Goal: Task Accomplishment & Management: Use online tool/utility

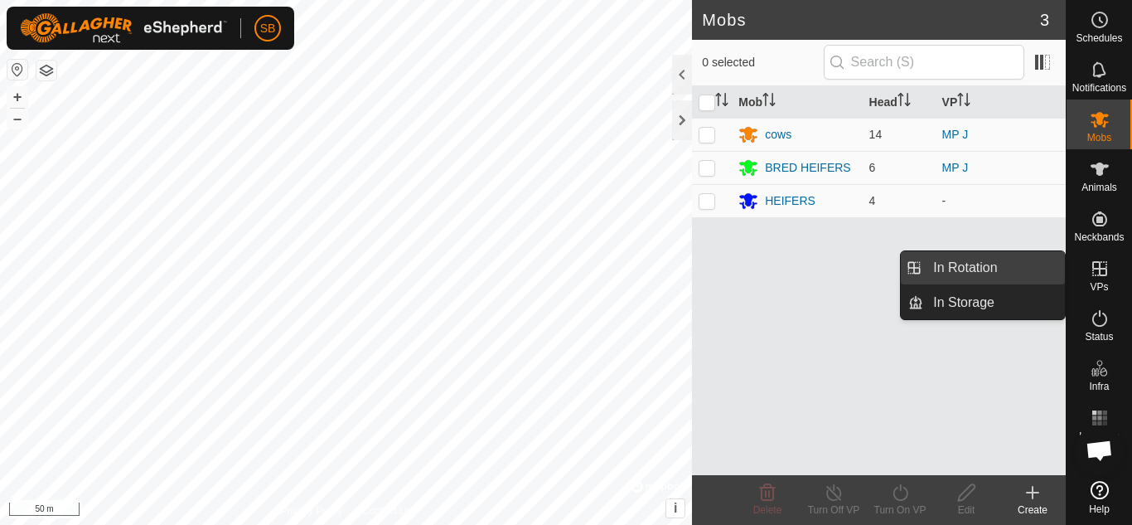
click at [1002, 264] on link "In Rotation" at bounding box center [994, 267] width 142 height 33
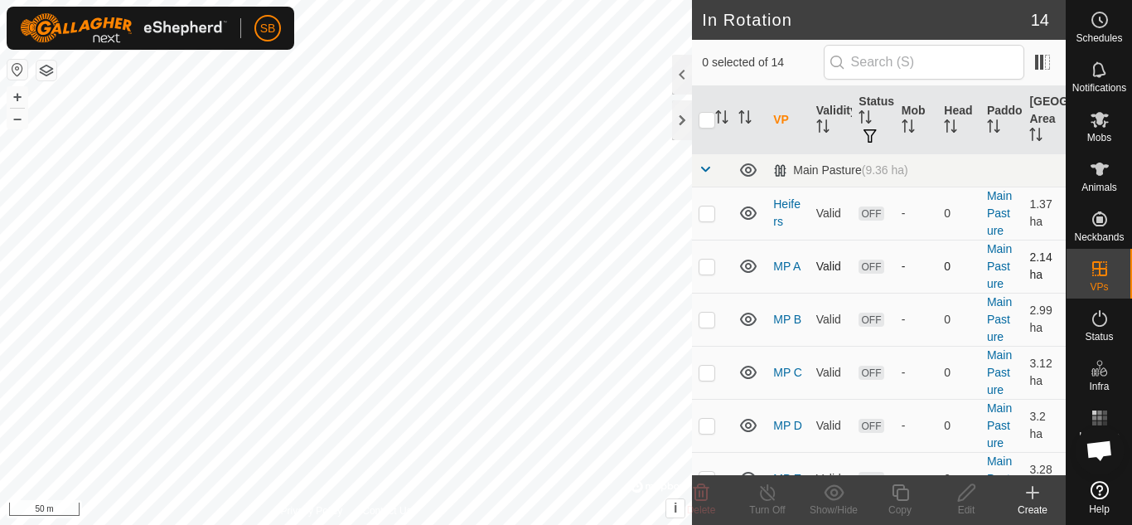
checkbox input "true"
click at [980, 504] on div "Edit" at bounding box center [966, 509] width 66 height 15
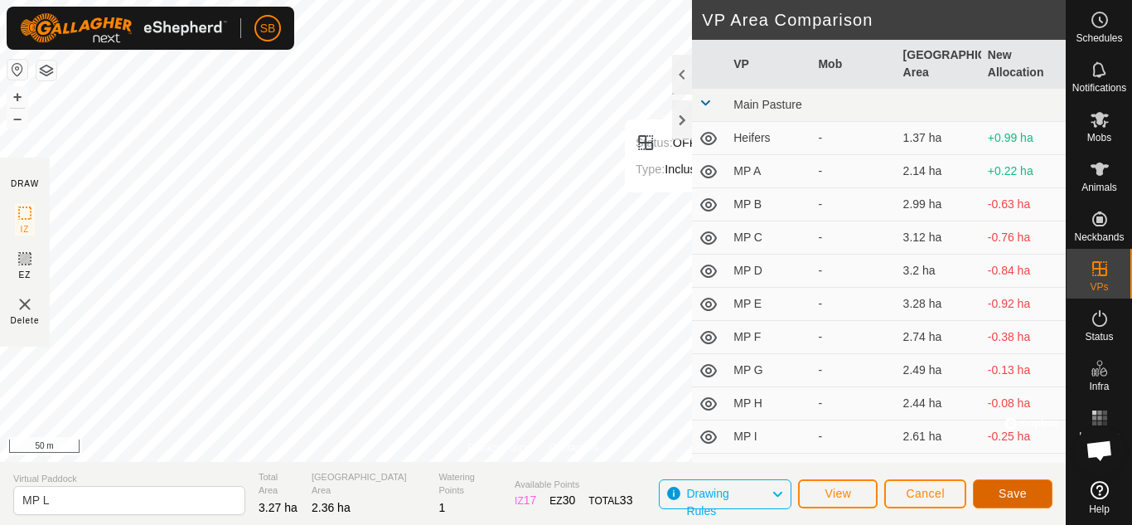
click at [1004, 487] on span "Save" at bounding box center [1013, 493] width 28 height 13
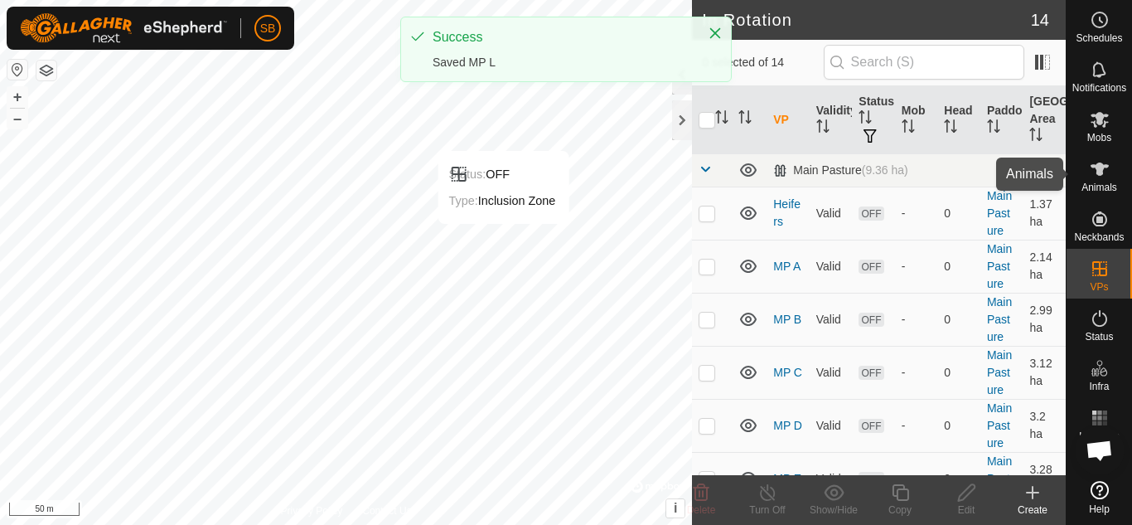
click at [1108, 168] on icon at bounding box center [1100, 169] width 20 height 20
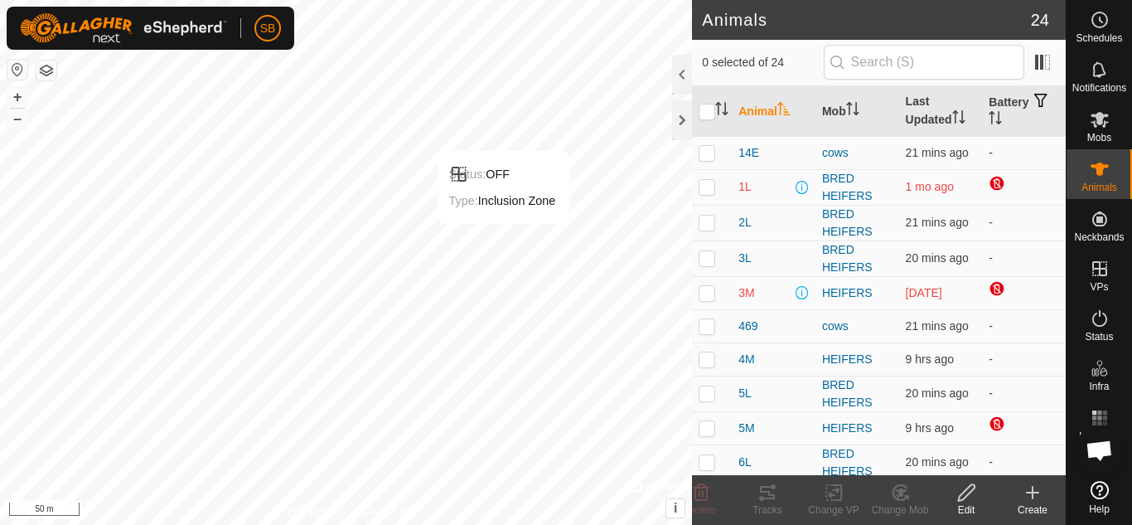
click at [710, 182] on p-checkbox at bounding box center [707, 186] width 17 height 13
checkbox input "true"
click at [712, 300] on td at bounding box center [712, 292] width 40 height 33
checkbox input "true"
click at [714, 336] on td at bounding box center [712, 325] width 40 height 33
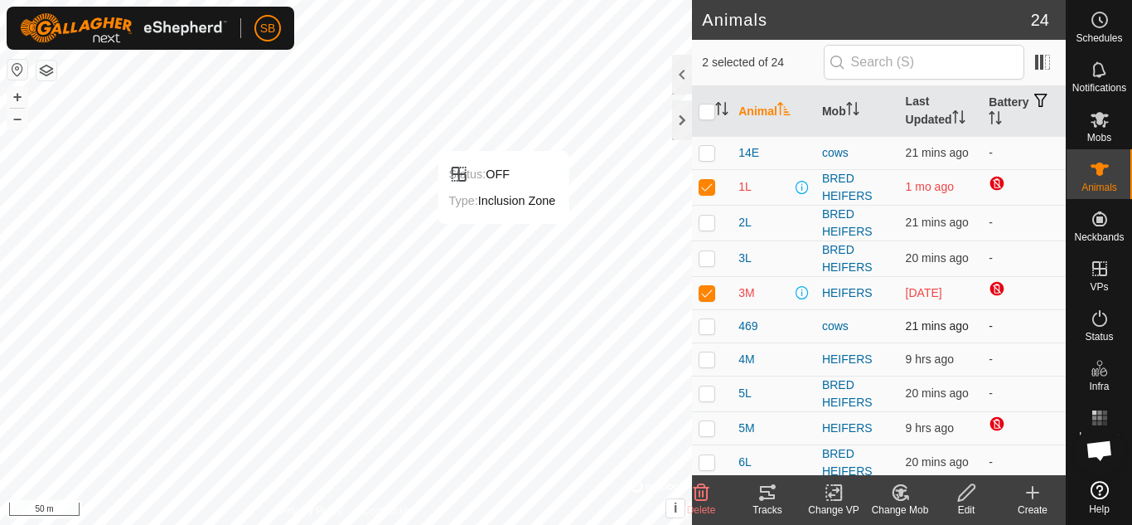
checkbox input "true"
click at [707, 362] on p-checkbox at bounding box center [707, 358] width 17 height 13
checkbox input "true"
click at [708, 432] on p-checkbox at bounding box center [707, 427] width 17 height 13
checkbox input "true"
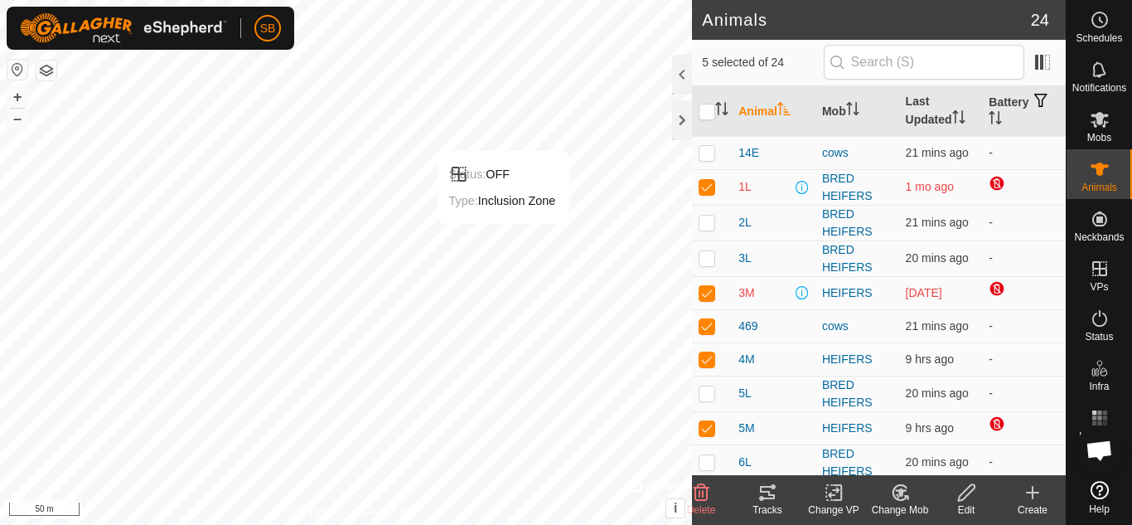
scroll to position [81, 0]
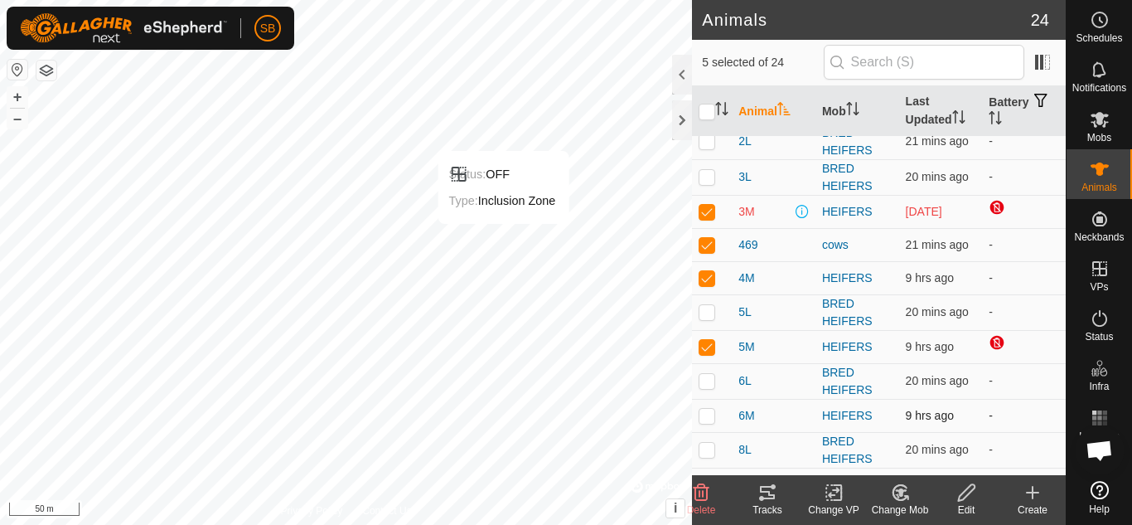
click at [710, 420] on p-checkbox at bounding box center [707, 415] width 17 height 13
checkbox input "true"
click at [701, 107] on input "checkbox" at bounding box center [707, 112] width 17 height 17
checkbox input "true"
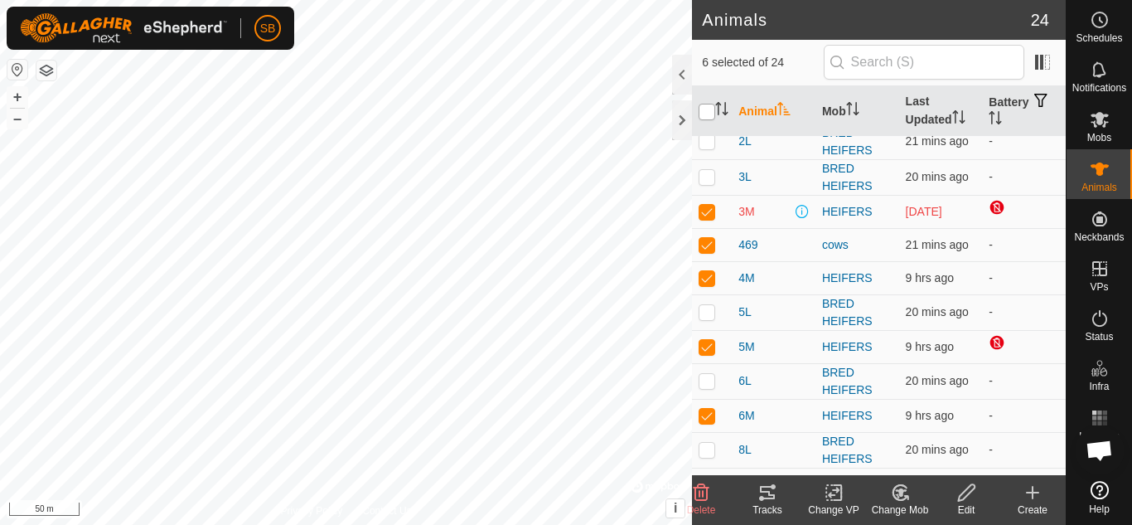
checkbox input "true"
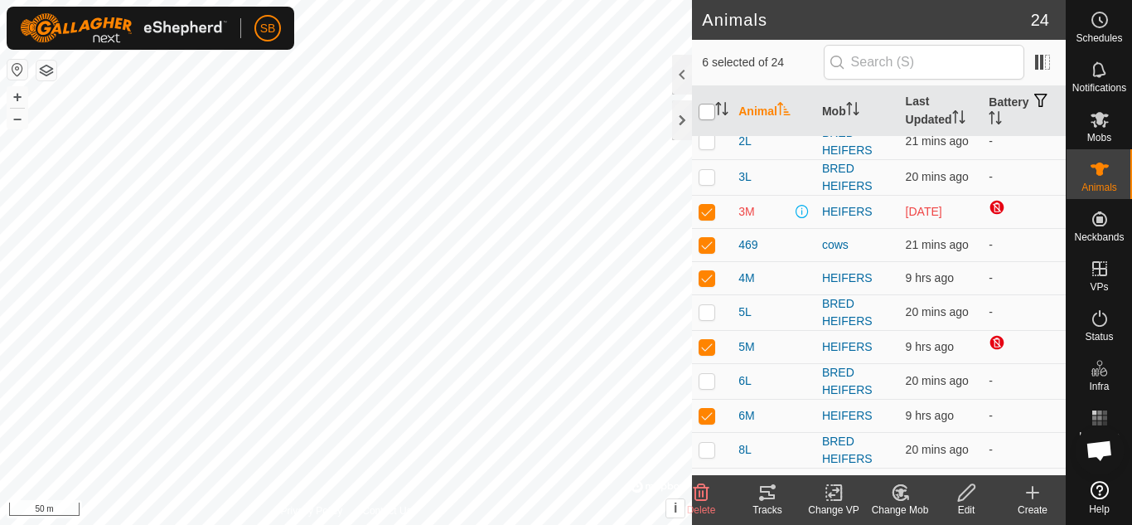
checkbox input "true"
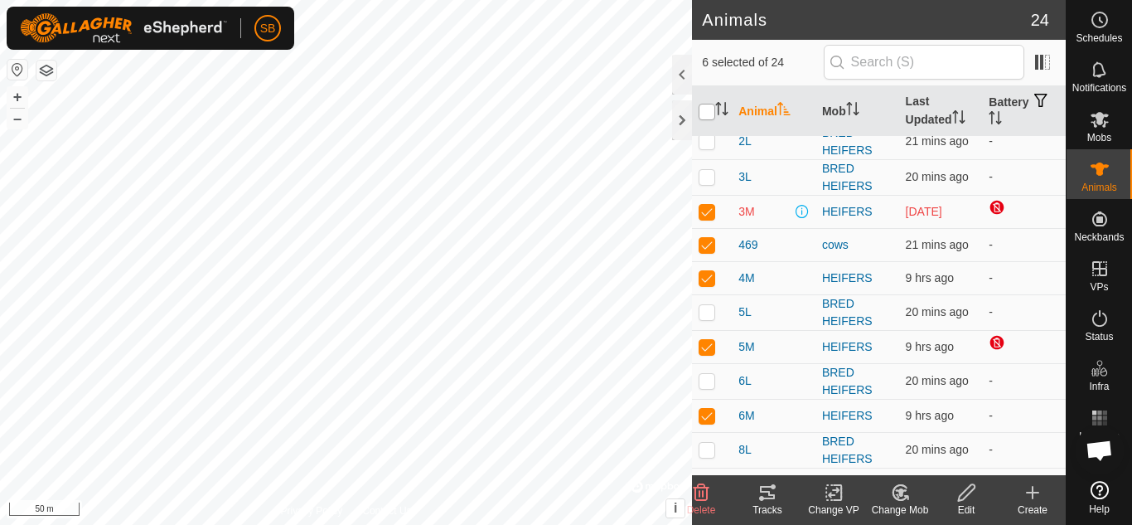
checkbox input "true"
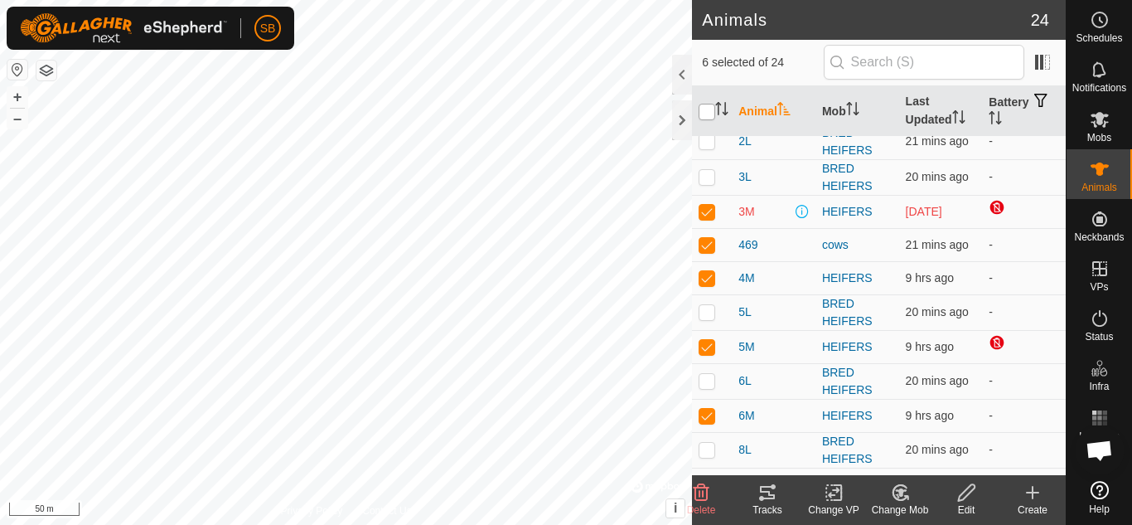
checkbox input "true"
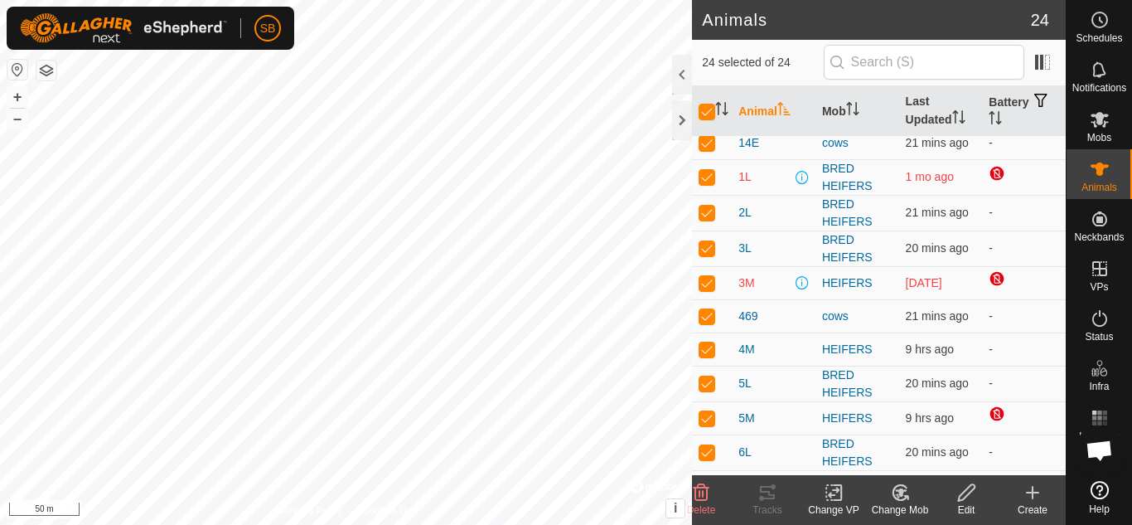
scroll to position [0, 0]
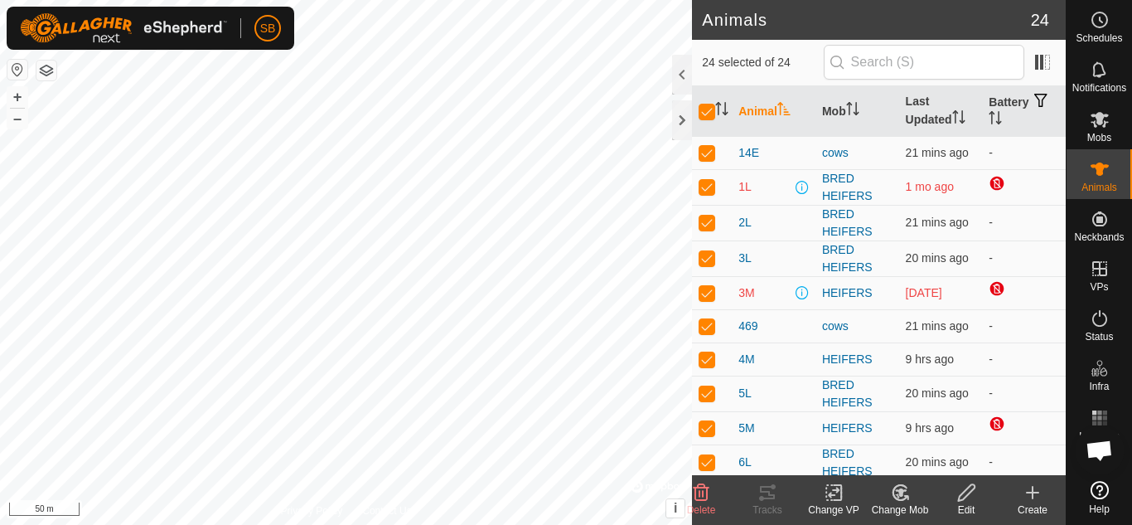
click at [706, 187] on p-checkbox at bounding box center [707, 186] width 17 height 13
checkbox input "false"
click at [704, 293] on p-checkbox at bounding box center [707, 292] width 17 height 13
checkbox input "false"
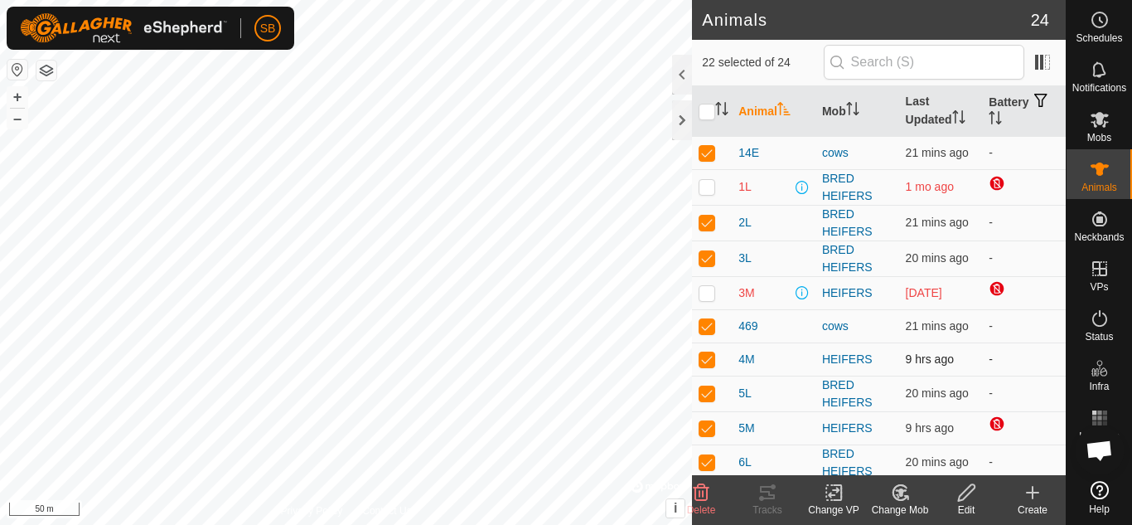
click at [706, 359] on p-checkbox at bounding box center [707, 358] width 17 height 13
checkbox input "false"
click at [706, 321] on p-checkbox at bounding box center [707, 325] width 17 height 13
checkbox input "false"
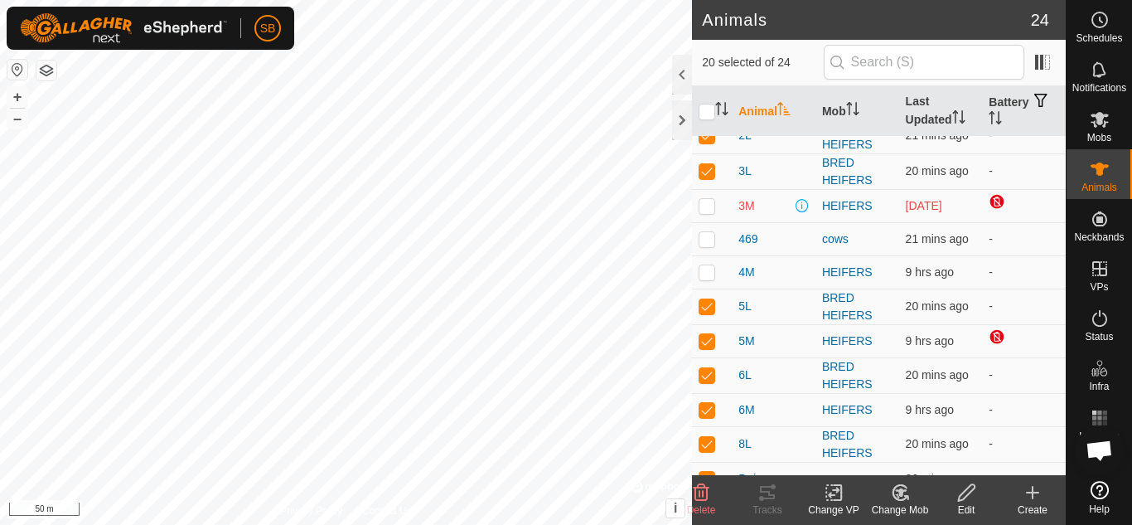
scroll to position [90, 0]
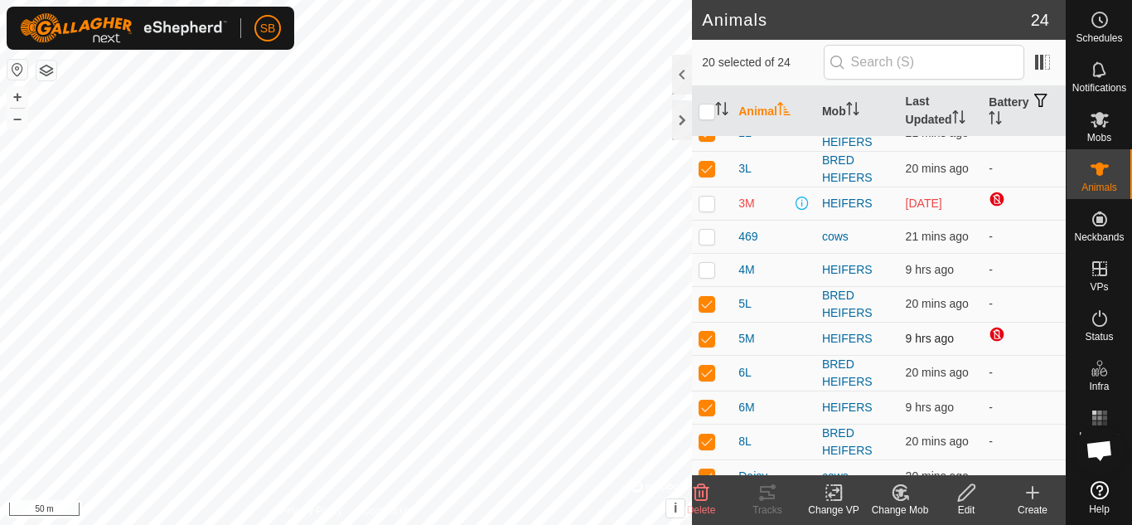
click at [709, 343] on p-checkbox at bounding box center [707, 338] width 17 height 13
checkbox input "false"
click at [709, 411] on p-checkbox at bounding box center [707, 406] width 17 height 13
checkbox input "false"
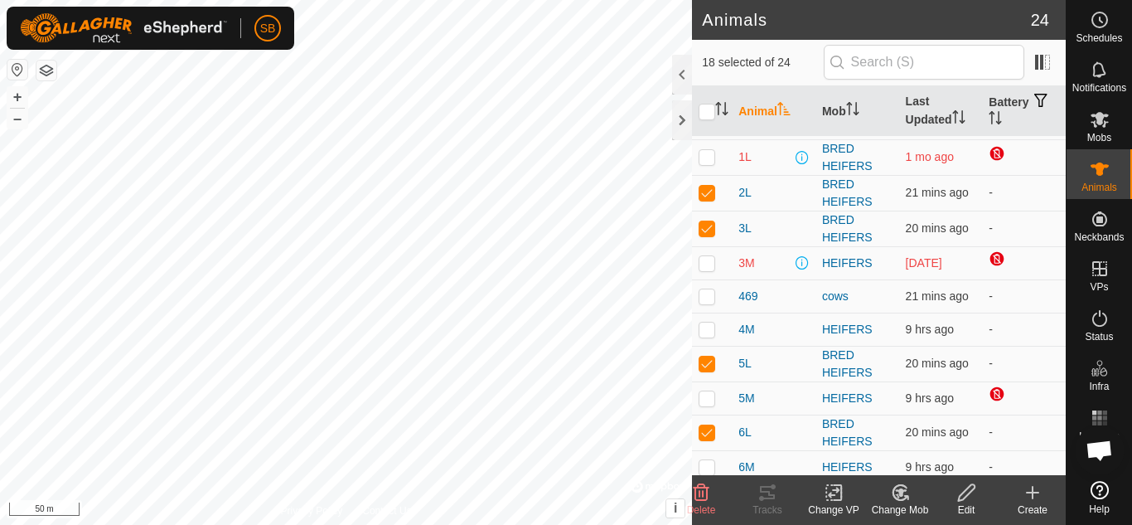
scroll to position [12, 0]
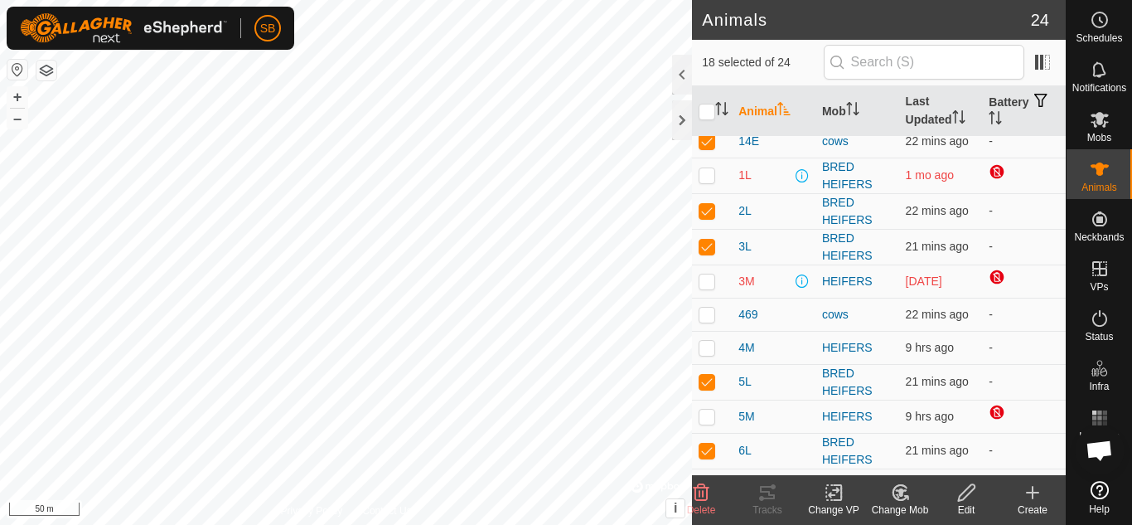
click at [836, 488] on icon at bounding box center [834, 492] width 12 height 11
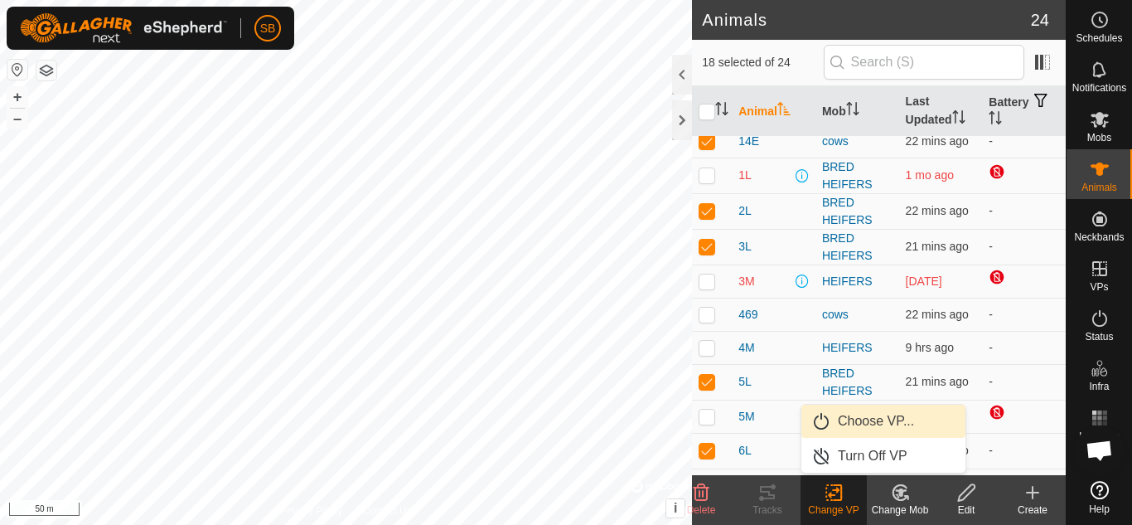
click at [857, 422] on link "Choose VP..." at bounding box center [883, 420] width 164 height 33
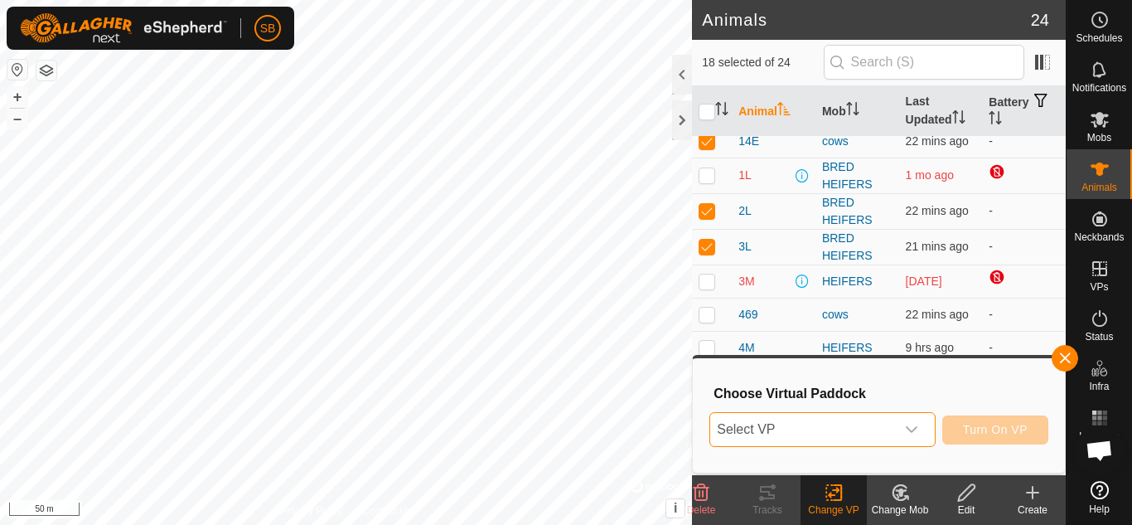
click at [857, 422] on span "Select VP" at bounding box center [802, 429] width 184 height 33
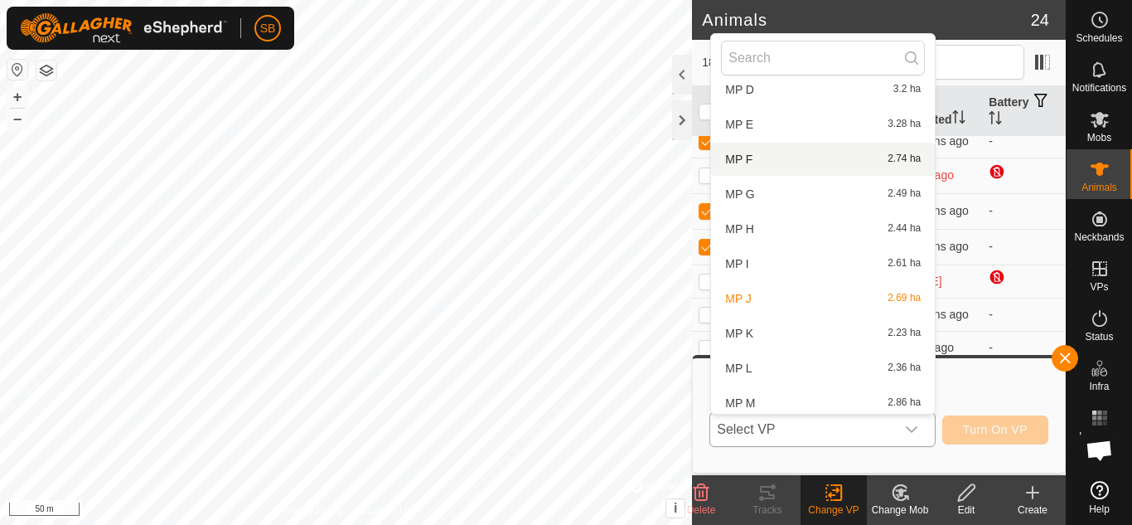
scroll to position [192, 0]
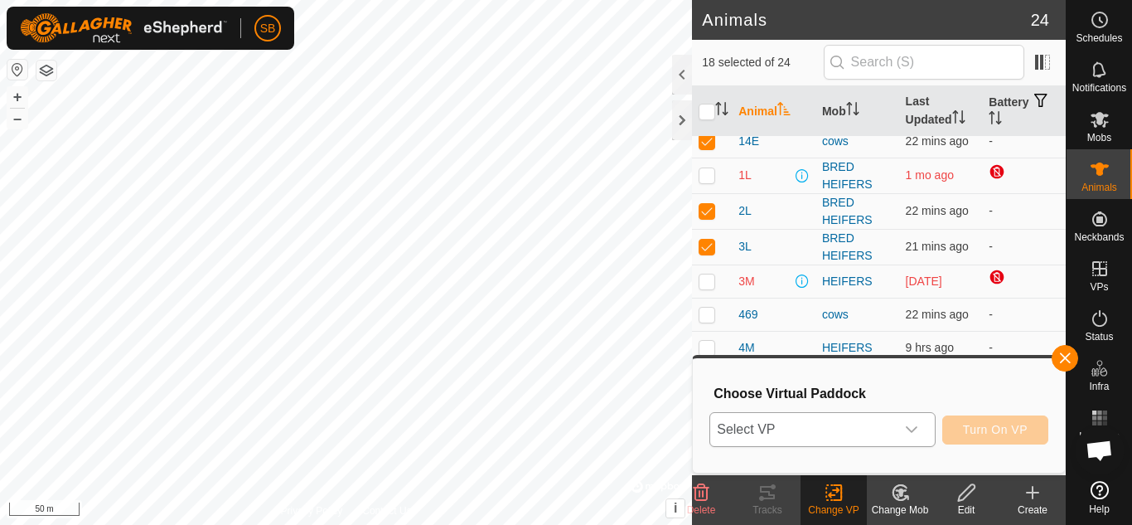
click at [918, 433] on icon "dropdown trigger" at bounding box center [911, 429] width 13 height 13
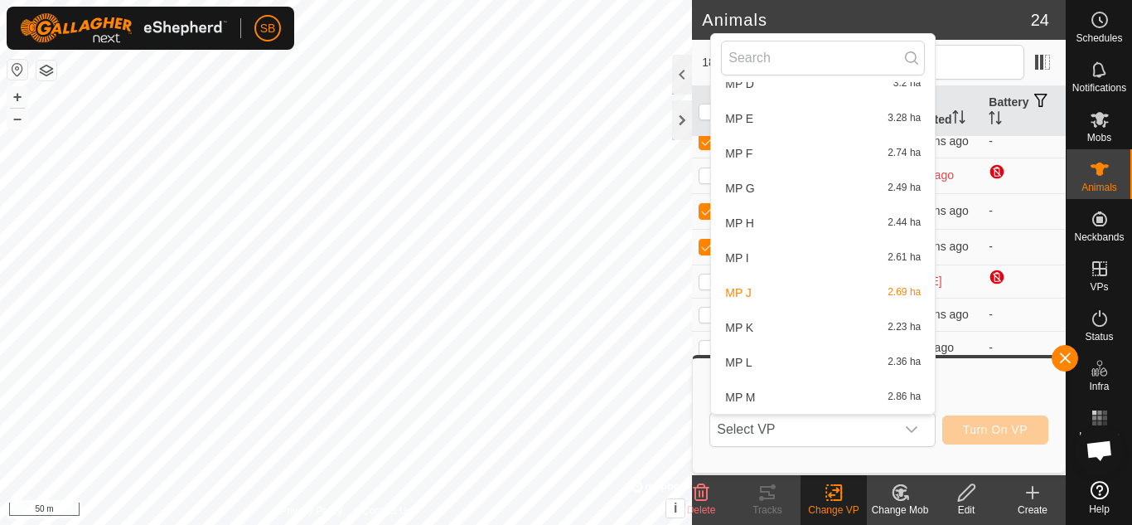
click at [806, 366] on li "MP L 2.36 ha" at bounding box center [823, 362] width 224 height 33
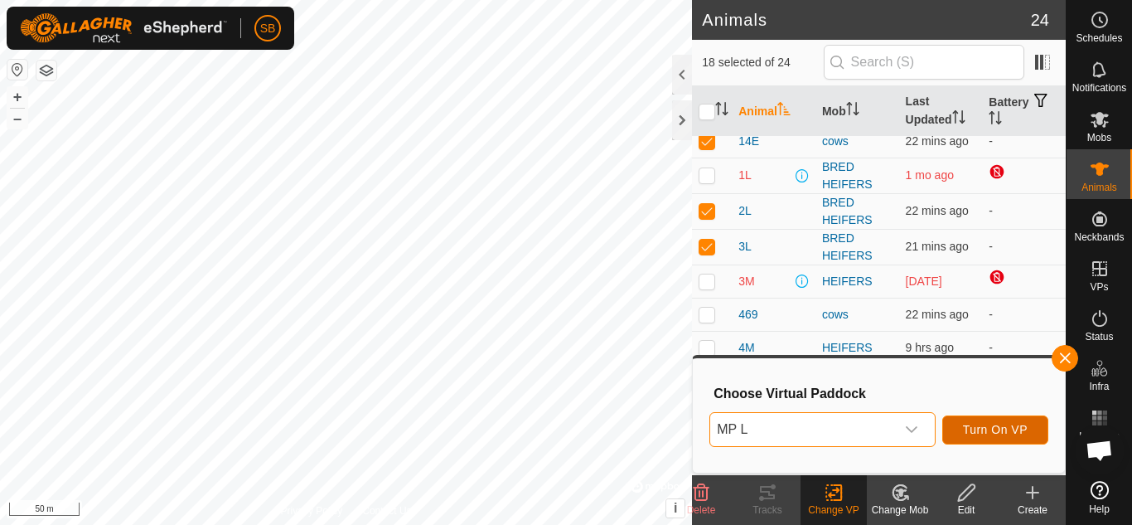
click at [1019, 430] on span "Turn On VP" at bounding box center [995, 429] width 65 height 13
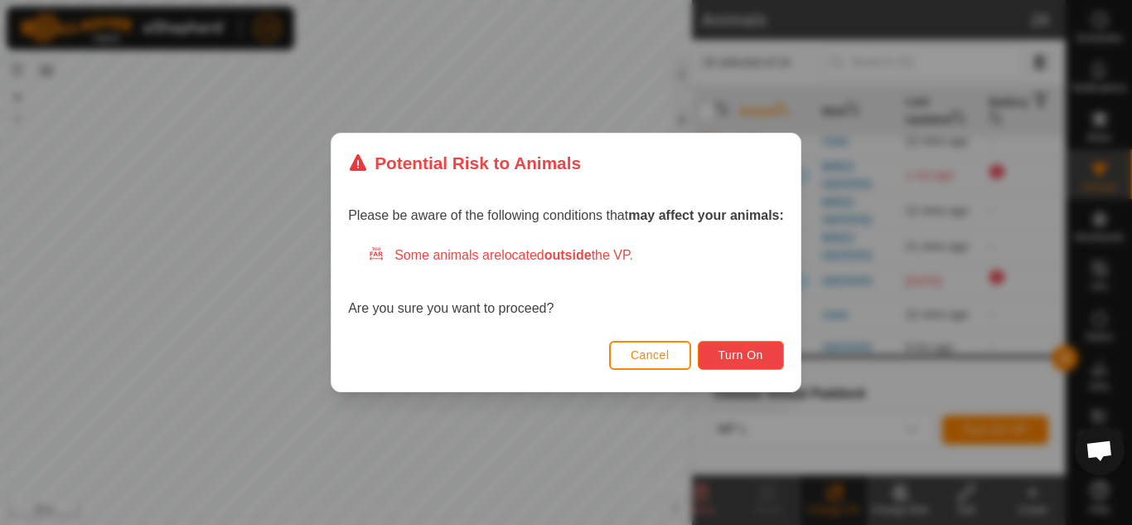
click at [754, 351] on span "Turn On" at bounding box center [741, 354] width 45 height 13
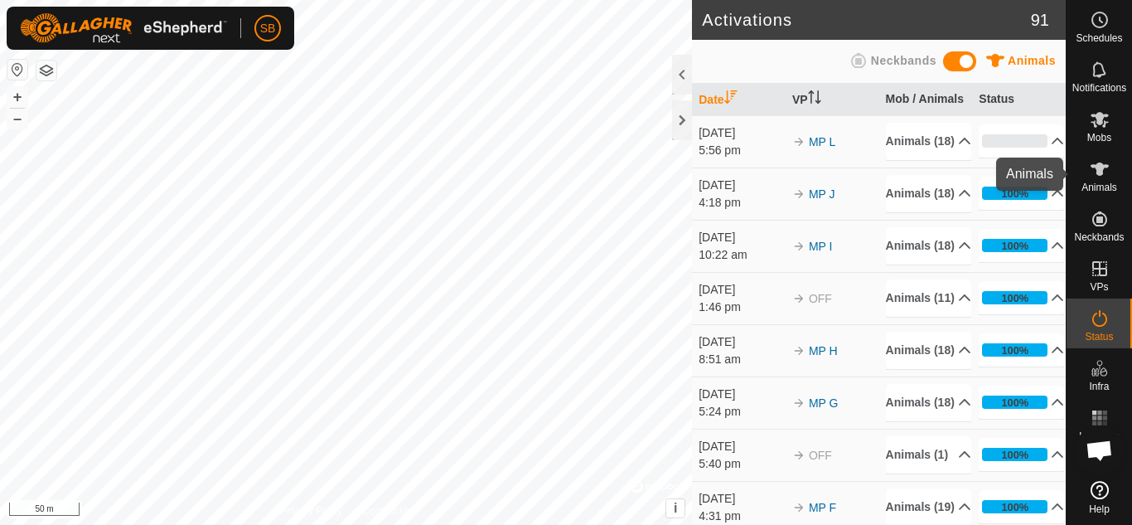
click at [1098, 169] on icon at bounding box center [1100, 168] width 18 height 13
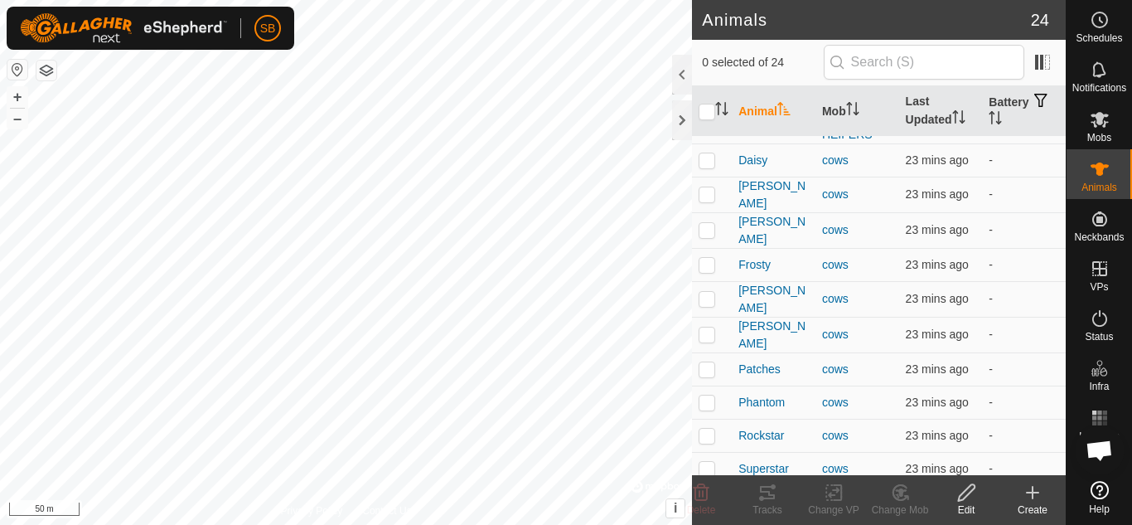
scroll to position [438, 0]
click at [705, 298] on p-checkbox at bounding box center [707, 300] width 17 height 13
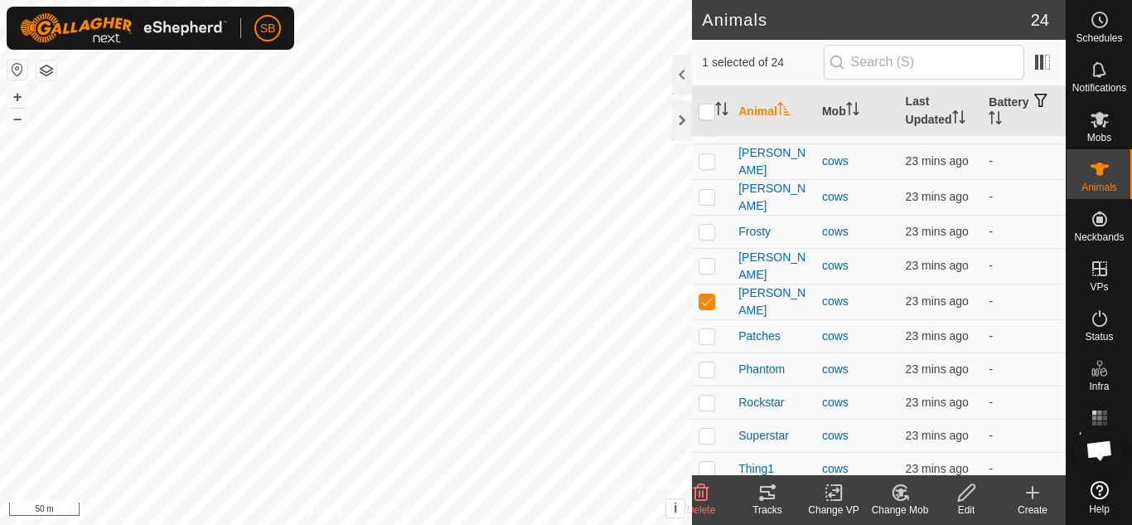
click at [766, 495] on icon at bounding box center [768, 492] width 20 height 20
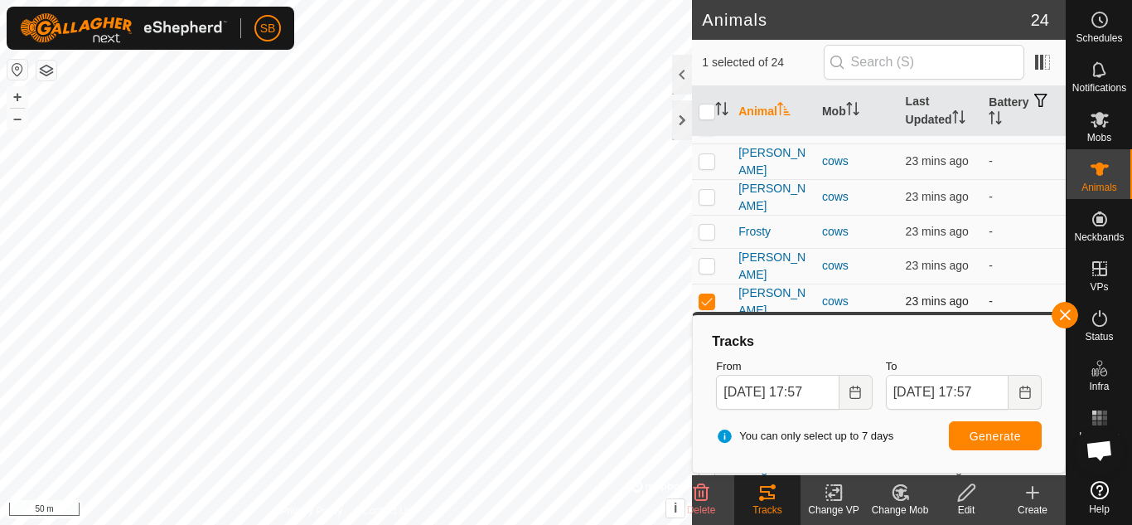
click at [709, 294] on p-checkbox at bounding box center [707, 300] width 17 height 13
checkbox input "false"
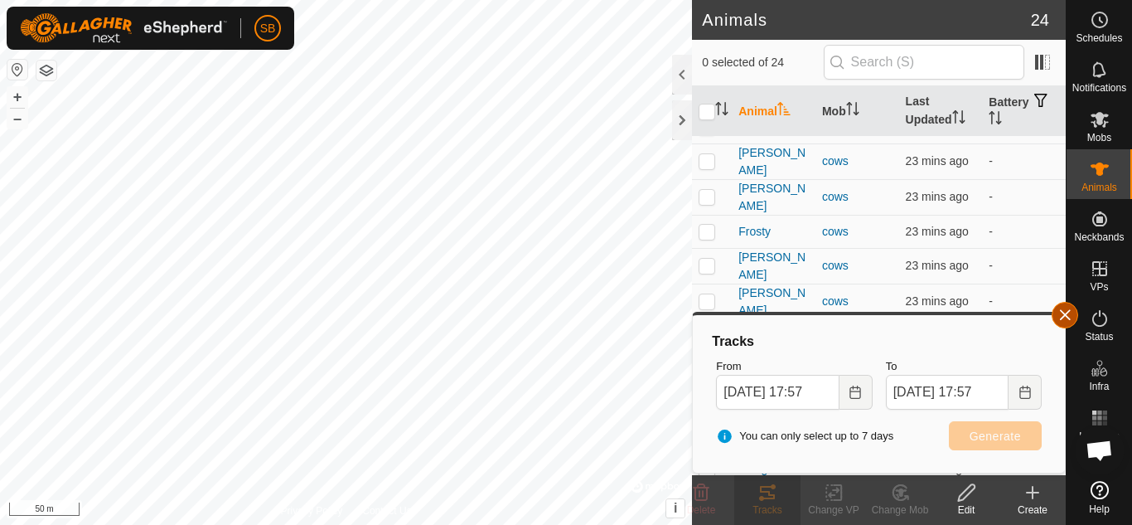
click at [1062, 320] on button "button" at bounding box center [1065, 315] width 27 height 27
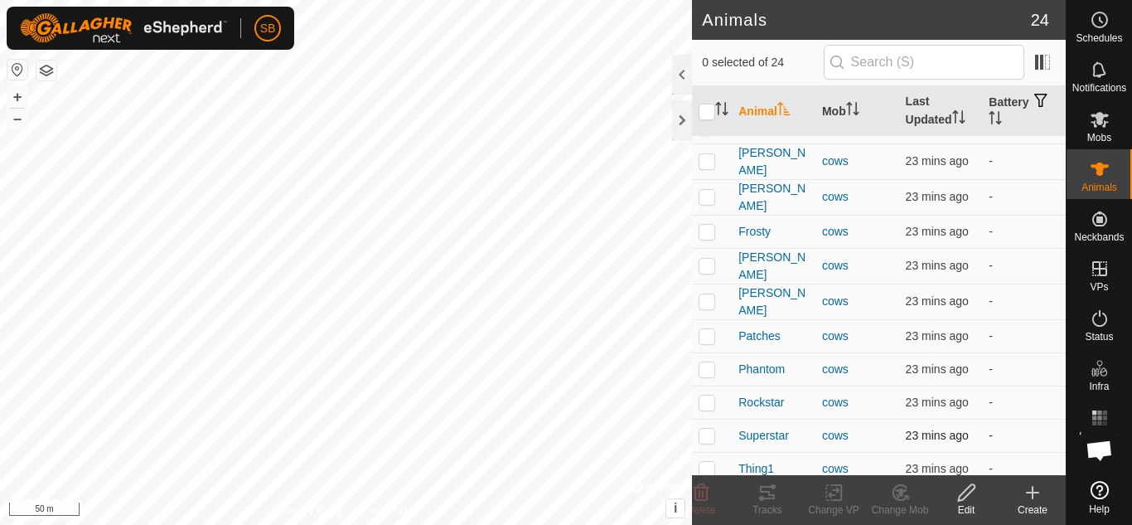
click at [707, 429] on p-checkbox at bounding box center [707, 435] width 17 height 13
checkbox input "true"
click at [770, 495] on icon at bounding box center [767, 492] width 15 height 13
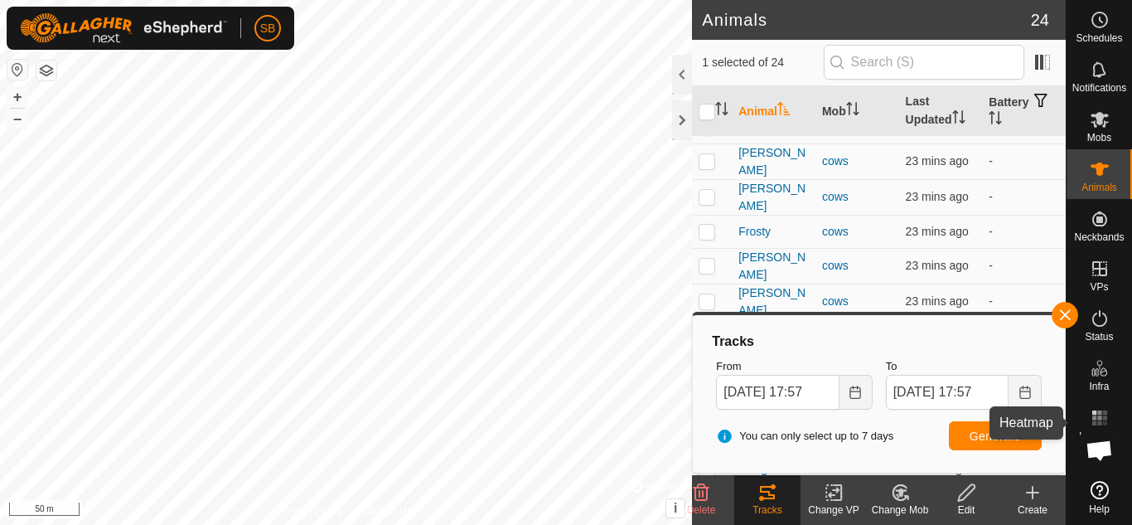
click at [1095, 415] on icon at bounding box center [1100, 418] width 20 height 20
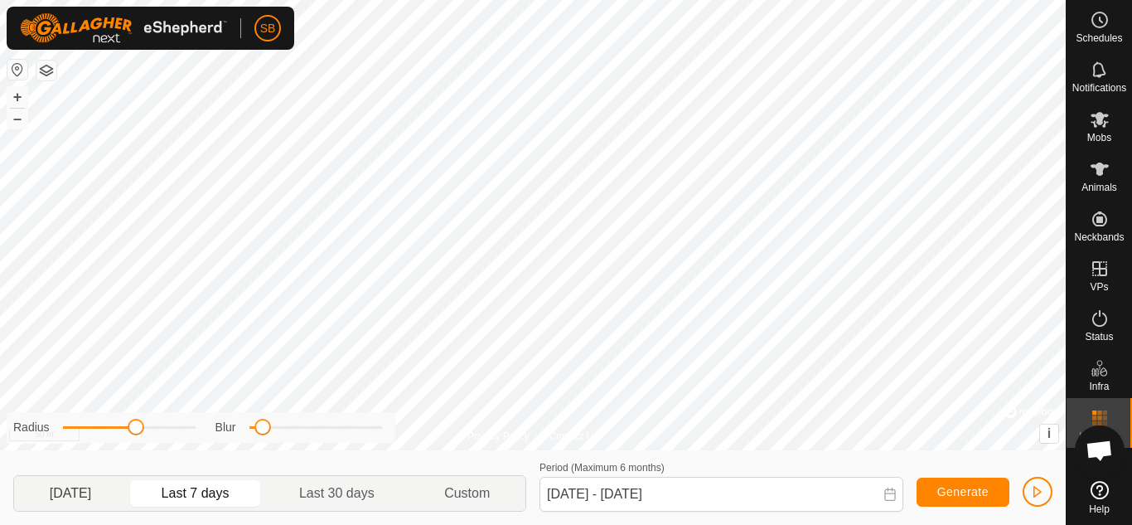
click at [65, 493] on p-togglebutton "[DATE]" at bounding box center [70, 493] width 113 height 35
type input "[DATE] - [DATE]"
click at [11, 119] on button "–" at bounding box center [17, 119] width 20 height 20
click at [11, 97] on button "+" at bounding box center [17, 97] width 20 height 20
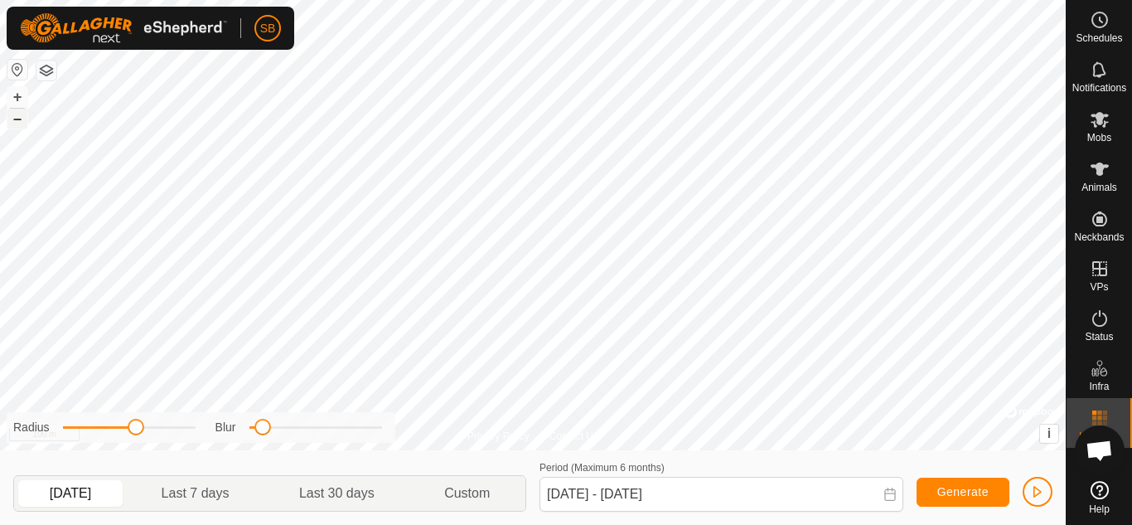
click at [20, 119] on button "–" at bounding box center [17, 119] width 20 height 20
click at [23, 94] on button "+" at bounding box center [17, 97] width 20 height 20
click at [15, 97] on button "+" at bounding box center [17, 97] width 20 height 20
click at [18, 116] on button "–" at bounding box center [17, 119] width 20 height 20
